Goal: Navigation & Orientation: Find specific page/section

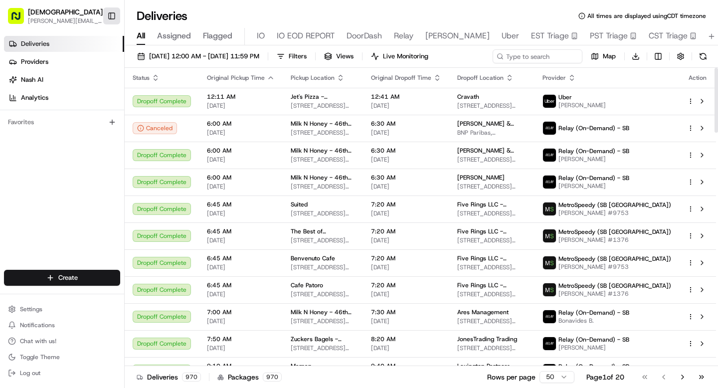
click at [112, 13] on button "Toggle Sidebar" at bounding box center [111, 15] width 17 height 17
